Goal: Task Accomplishment & Management: Use online tool/utility

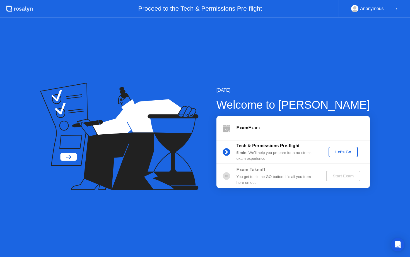
click at [341, 153] on div "Let's Go" at bounding box center [343, 151] width 25 height 4
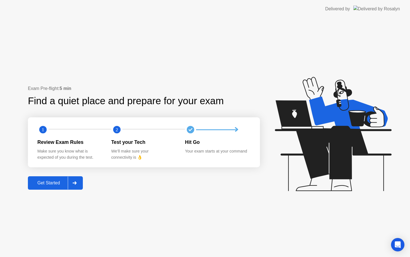
click at [39, 182] on div "Get Started" at bounding box center [49, 182] width 38 height 5
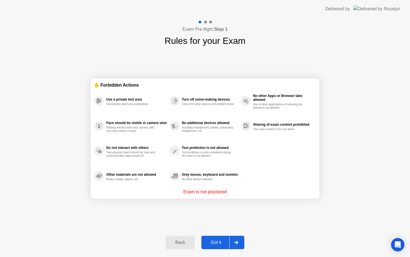
click at [212, 243] on div "Got it" at bounding box center [216, 242] width 26 height 5
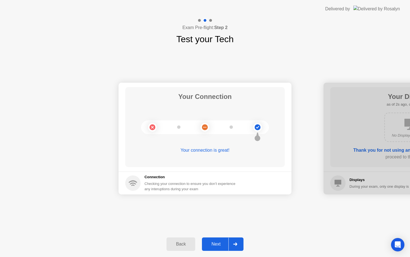
click at [217, 244] on div "Next" at bounding box center [216, 243] width 25 height 5
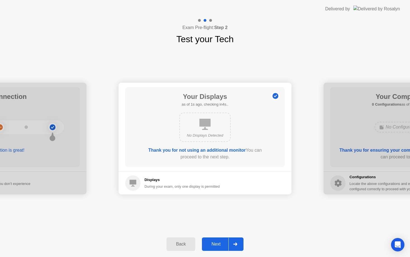
click at [217, 244] on div "Next" at bounding box center [216, 243] width 25 height 5
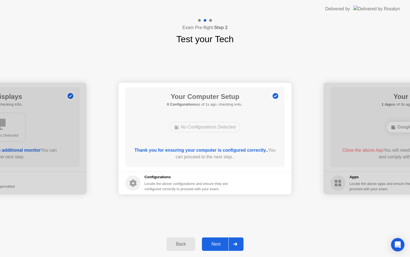
click at [217, 244] on div "Next" at bounding box center [216, 243] width 25 height 5
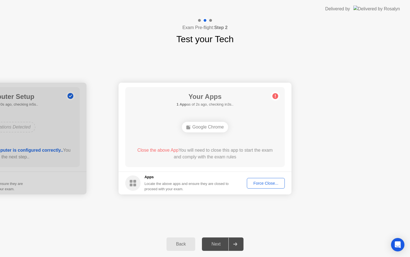
click at [263, 184] on div "Force Close..." at bounding box center [266, 183] width 34 height 4
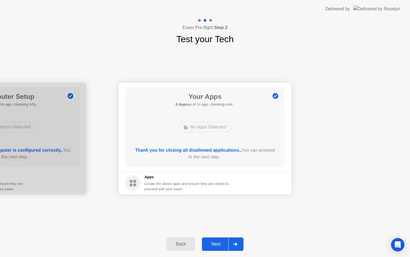
click at [214, 241] on div "Next" at bounding box center [216, 243] width 25 height 5
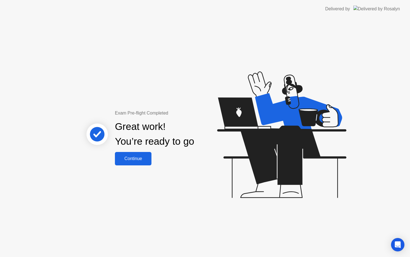
click at [135, 159] on div "Continue" at bounding box center [133, 158] width 33 height 5
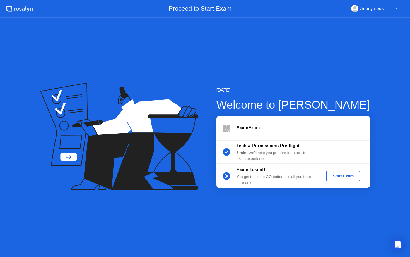
click at [349, 176] on div "Start Exam" at bounding box center [343, 175] width 30 height 4
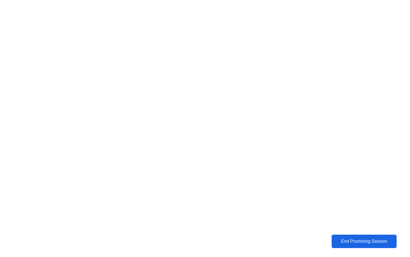
click at [357, 240] on div "End Proctoring Session" at bounding box center [364, 240] width 63 height 5
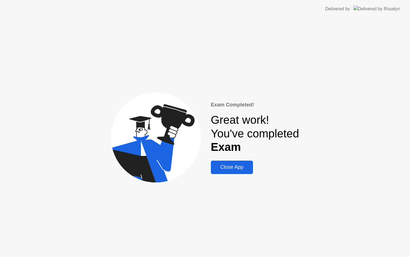
click at [240, 167] on div "Close App" at bounding box center [232, 167] width 39 height 6
